Goal: Transaction & Acquisition: Purchase product/service

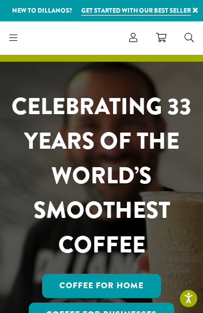
select select
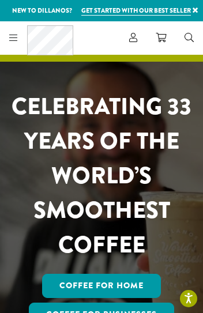
scroll to position [726, 0]
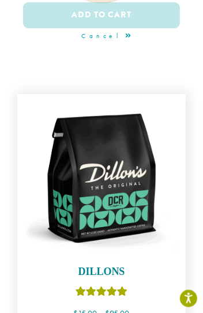
click at [95, 108] on img at bounding box center [101, 178] width 157 height 157
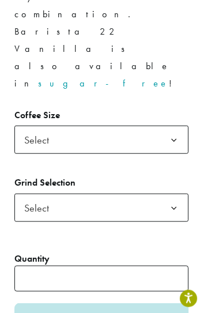
scroll to position [961, 0]
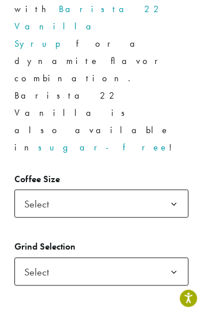
click at [123, 190] on span "Select" at bounding box center [101, 204] width 175 height 28
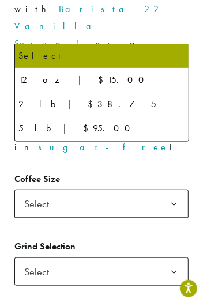
click at [167, 190] on b at bounding box center [174, 204] width 28 height 28
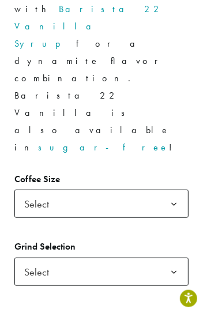
click at [152, 190] on span "Select" at bounding box center [101, 204] width 175 height 28
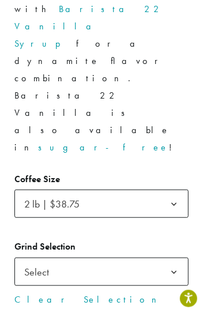
click at [127, 258] on span "Select" at bounding box center [101, 272] width 175 height 28
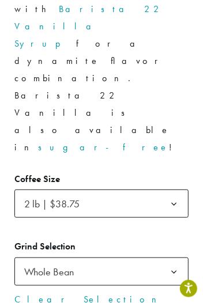
select select "**********"
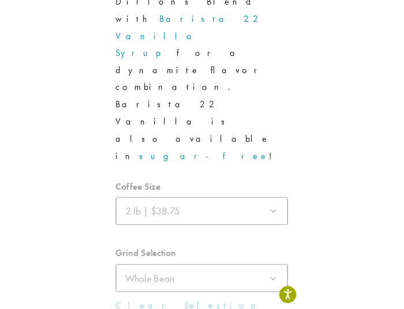
scroll to position [971, 0]
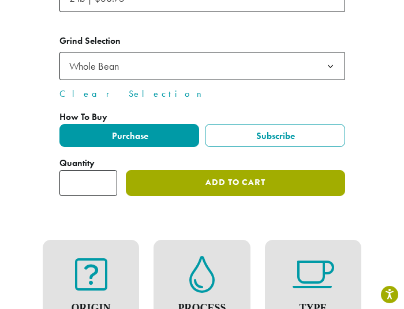
click at [202, 170] on button "Add to cart" at bounding box center [235, 183] width 219 height 26
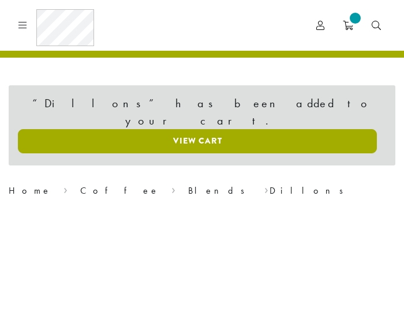
click at [183, 129] on link "View cart" at bounding box center [197, 141] width 359 height 24
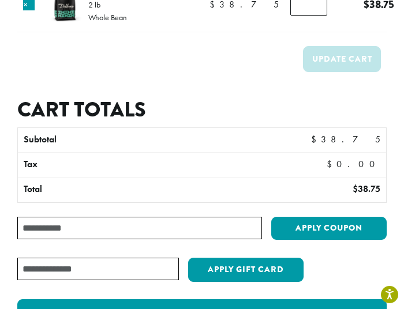
scroll to position [192, 0]
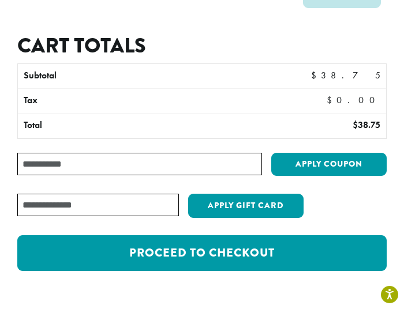
click at [97, 160] on input "Coupon:" at bounding box center [139, 164] width 245 height 22
paste input "**********"
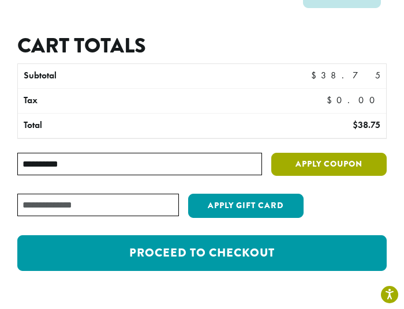
type input "**********"
click at [333, 164] on button "Apply coupon" at bounding box center [328, 165] width 115 height 24
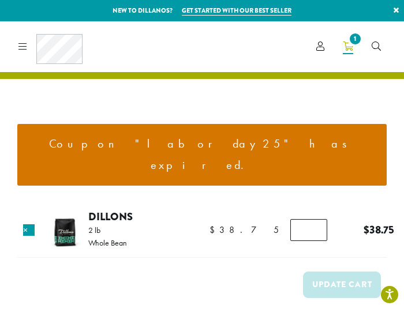
click at [171, 204] on td "Dillons 2 lb Whole Bean $ 38.75" at bounding box center [145, 231] width 115 height 54
